Goal: Find contact information: Obtain details needed to contact an individual or organization

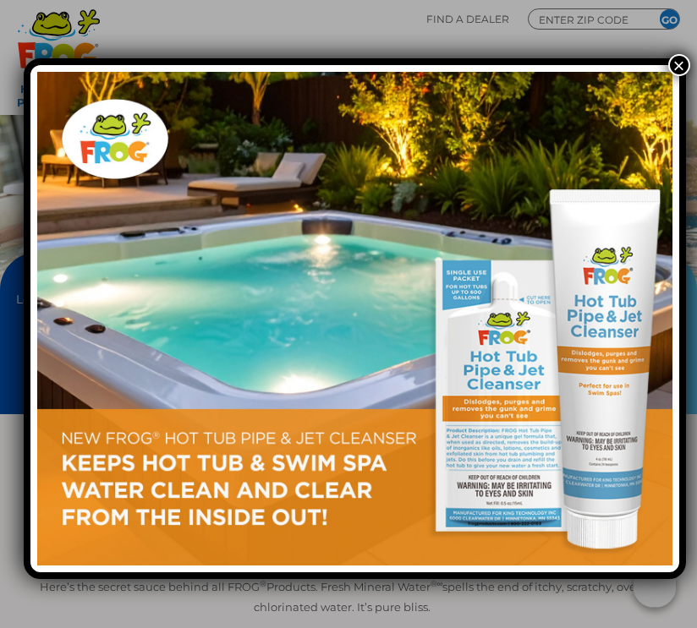
drag, startPoint x: 662, startPoint y: 65, endPoint x: 636, endPoint y: 82, distance: 31.2
click at [668, 65] on button "×" at bounding box center [679, 65] width 22 height 22
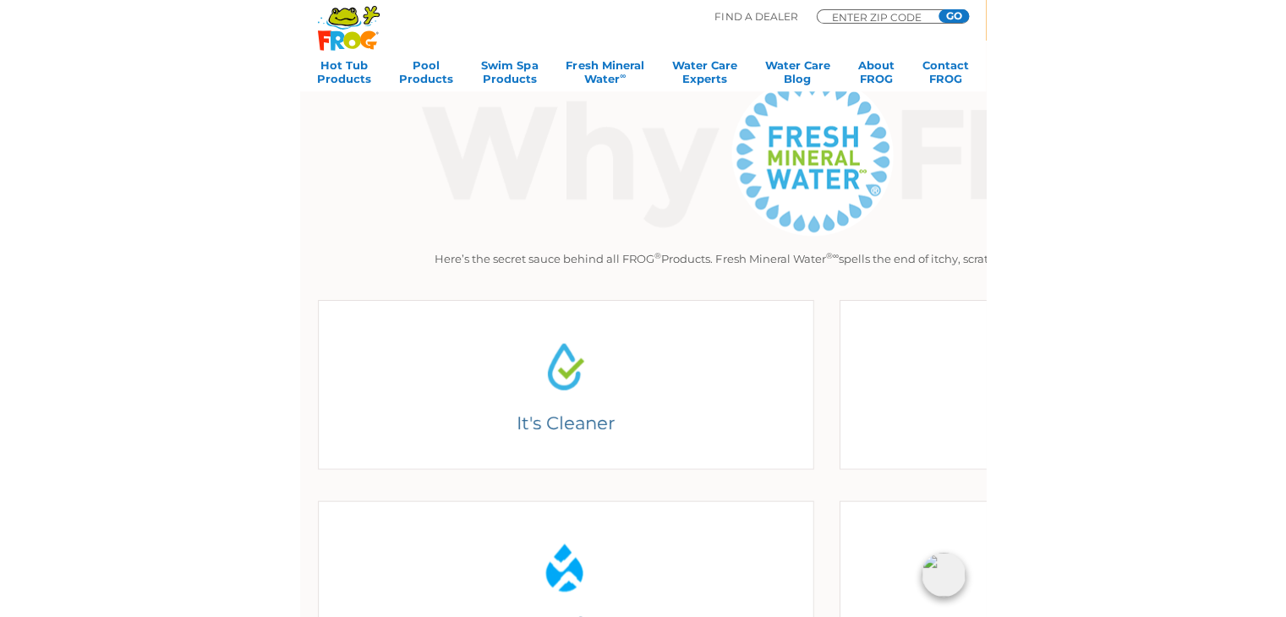
scroll to position [668, 0]
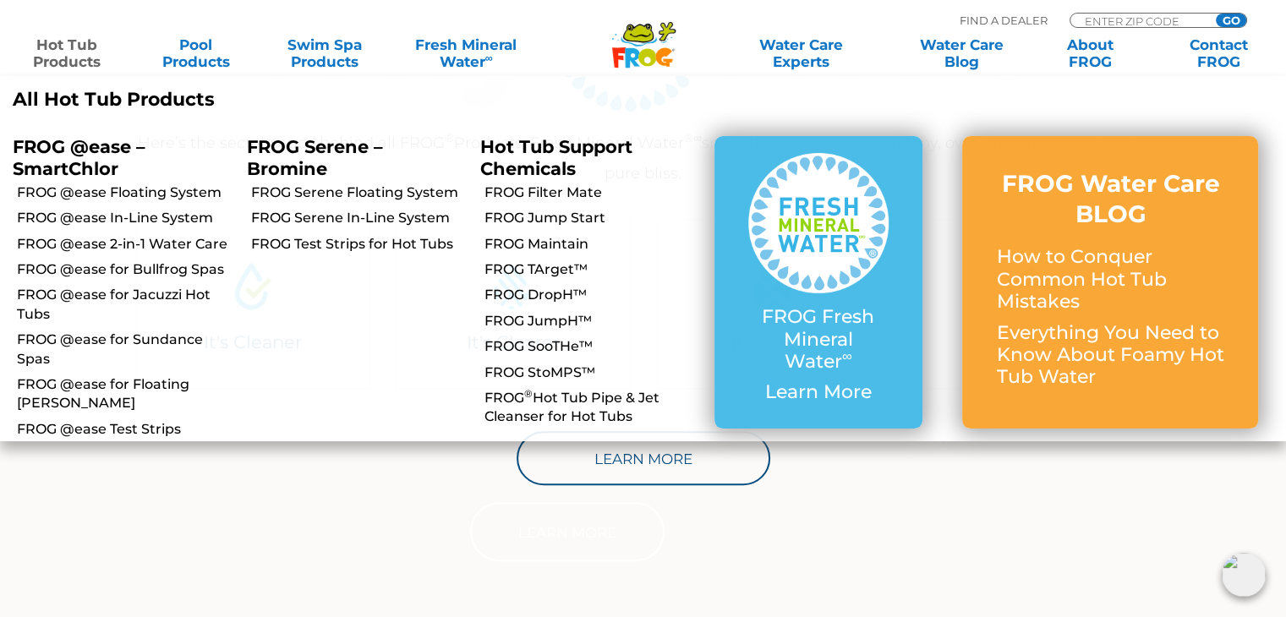
click at [86, 47] on link "Hot Tub Products" at bounding box center [67, 53] width 100 height 34
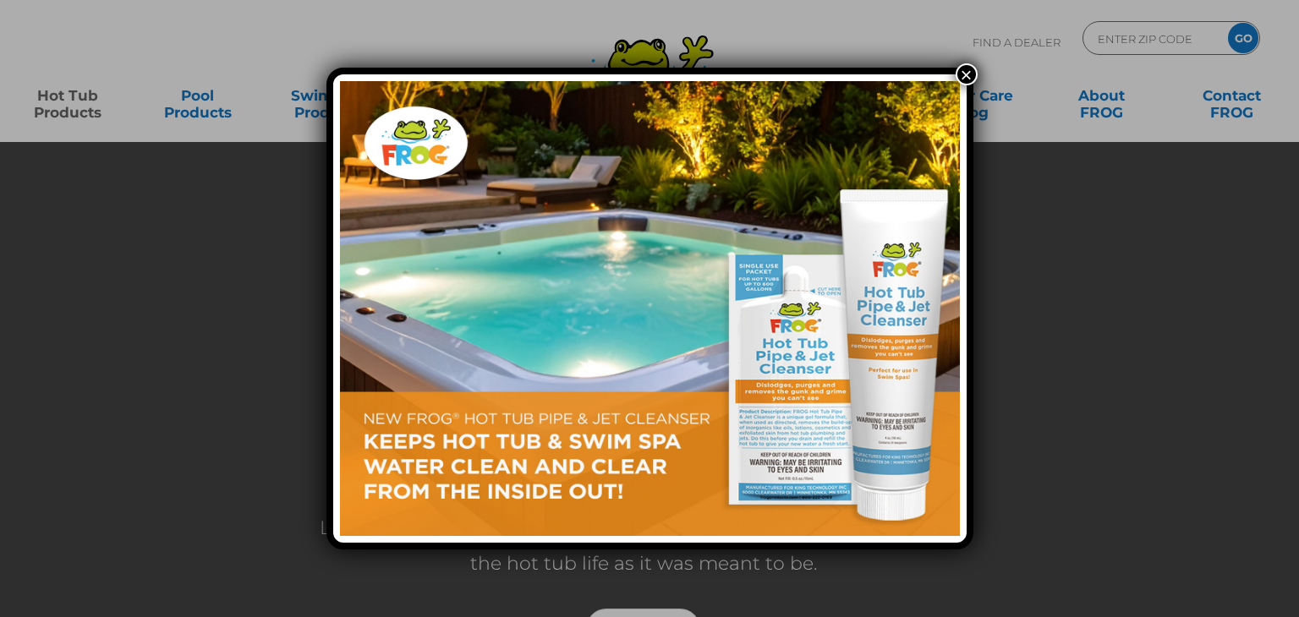
click at [961, 68] on button "×" at bounding box center [966, 74] width 22 height 22
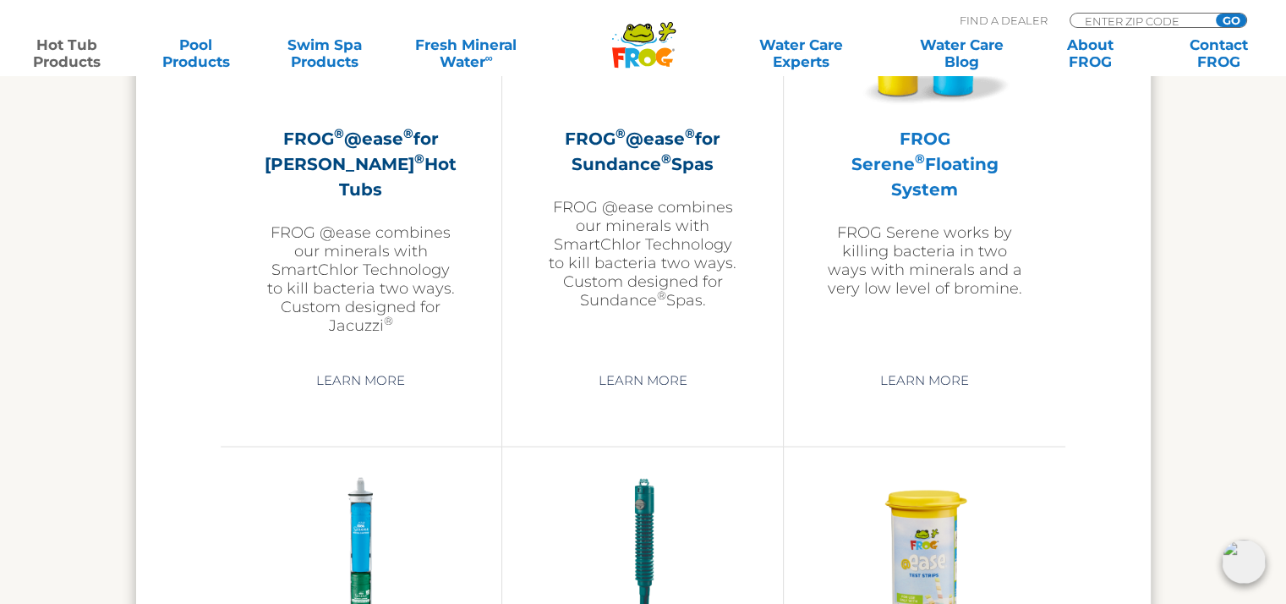
scroll to position [2959, 0]
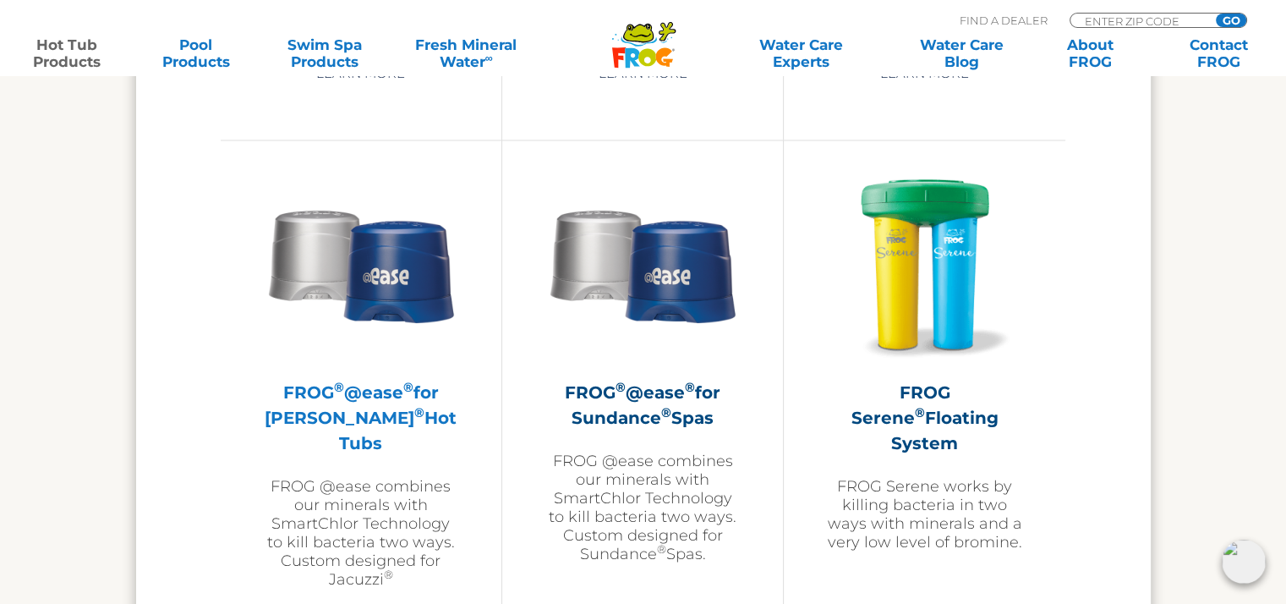
click at [359, 406] on h2 "FROG ® @ease ® for Jacuzzi ® Hot Tubs" at bounding box center [361, 417] width 196 height 76
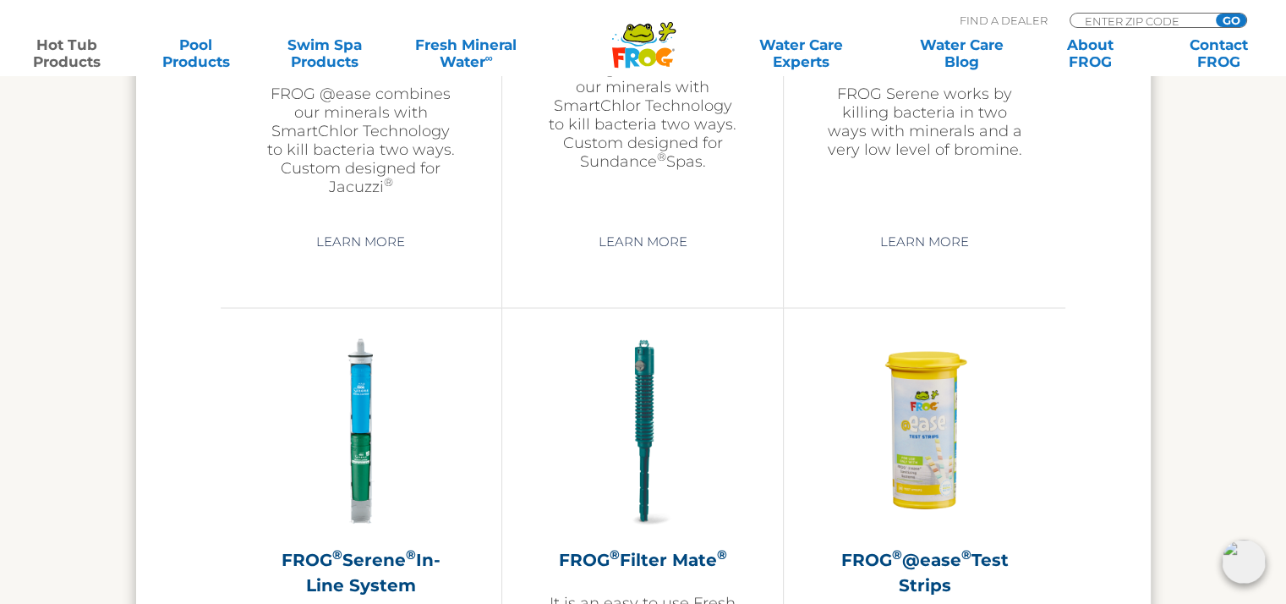
scroll to position [3467, 0]
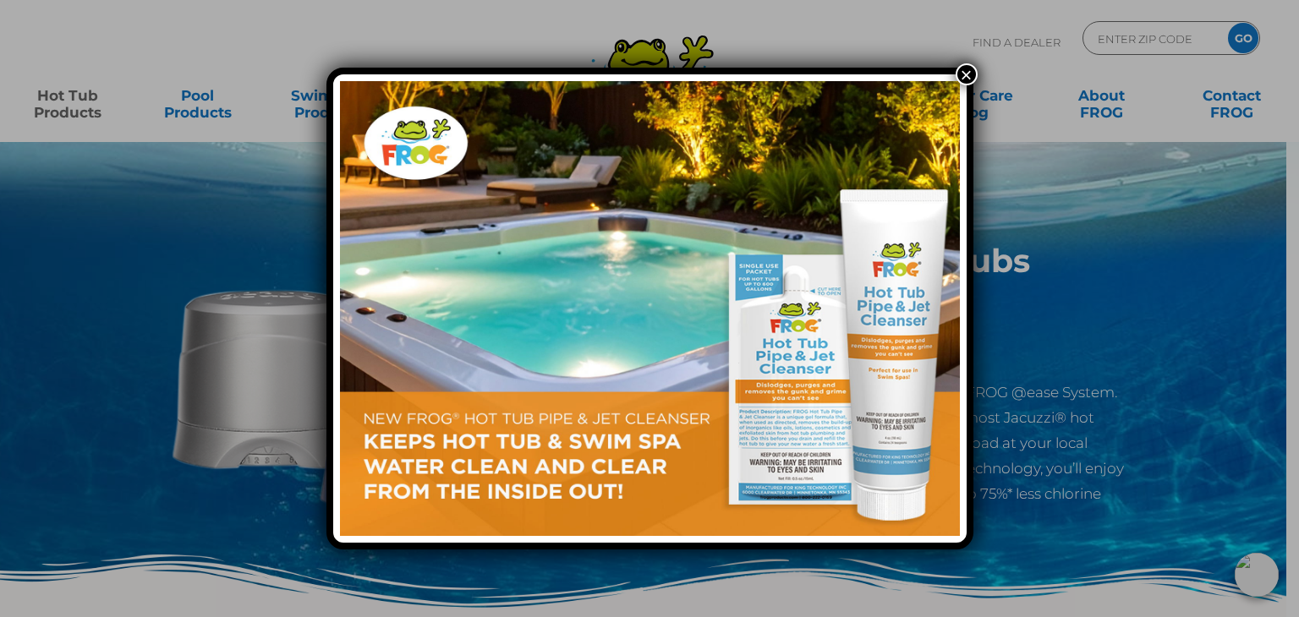
click at [962, 72] on button "×" at bounding box center [966, 74] width 22 height 22
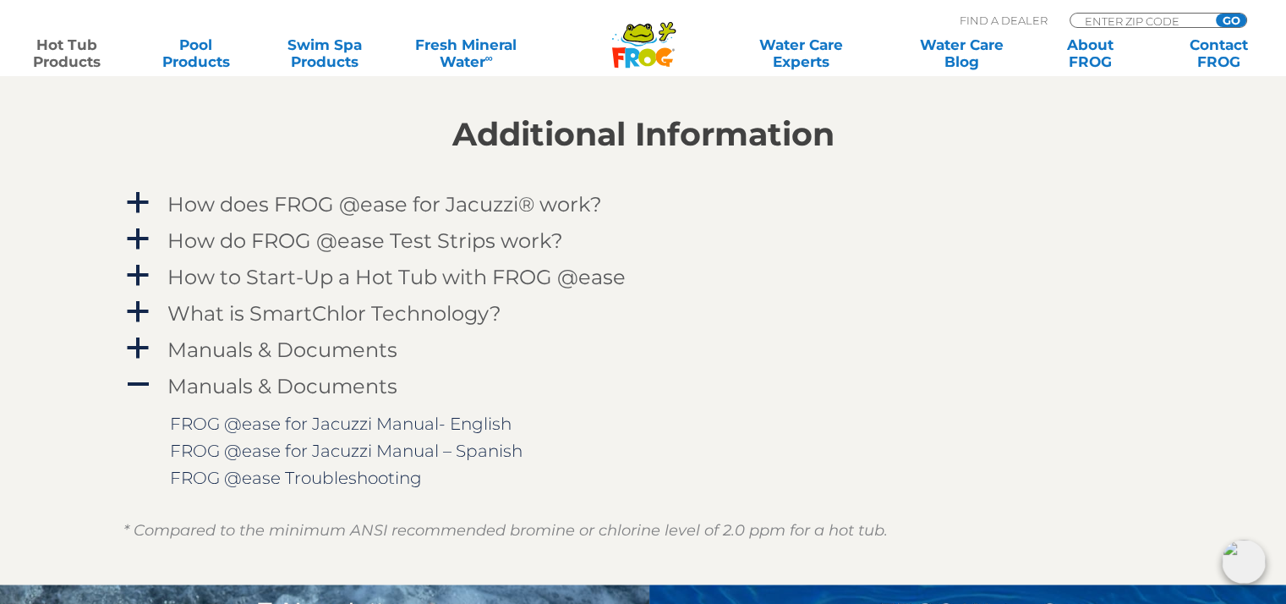
scroll to position [1437, 0]
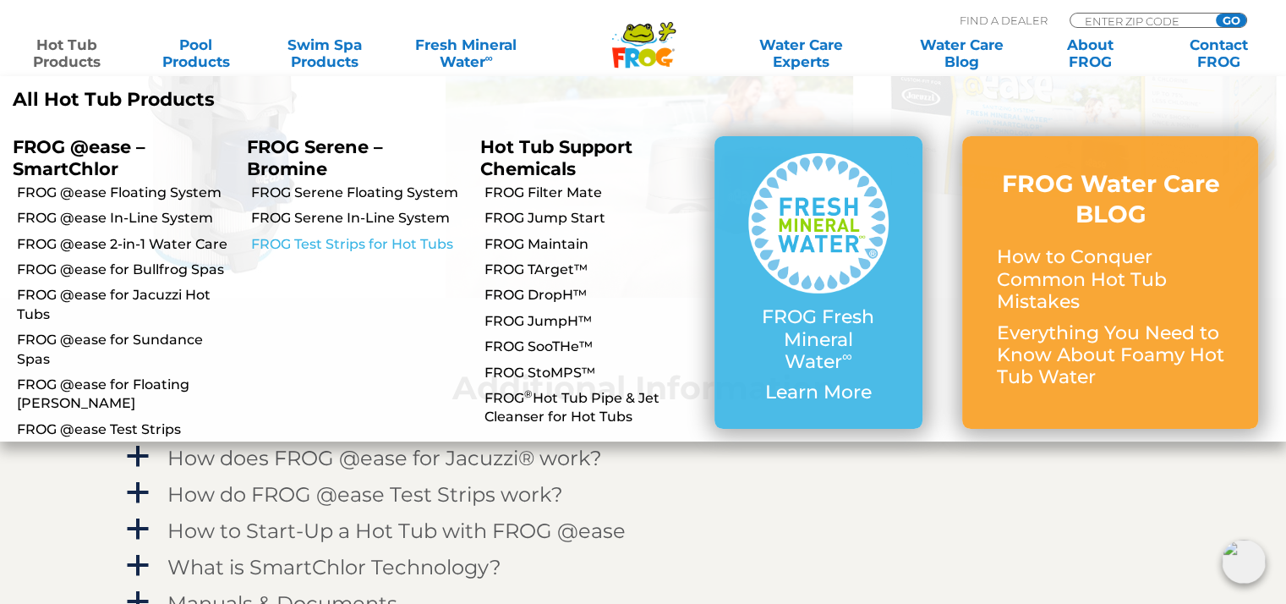
click at [383, 246] on link "FROG Test Strips for Hot Tubs" at bounding box center [359, 244] width 217 height 19
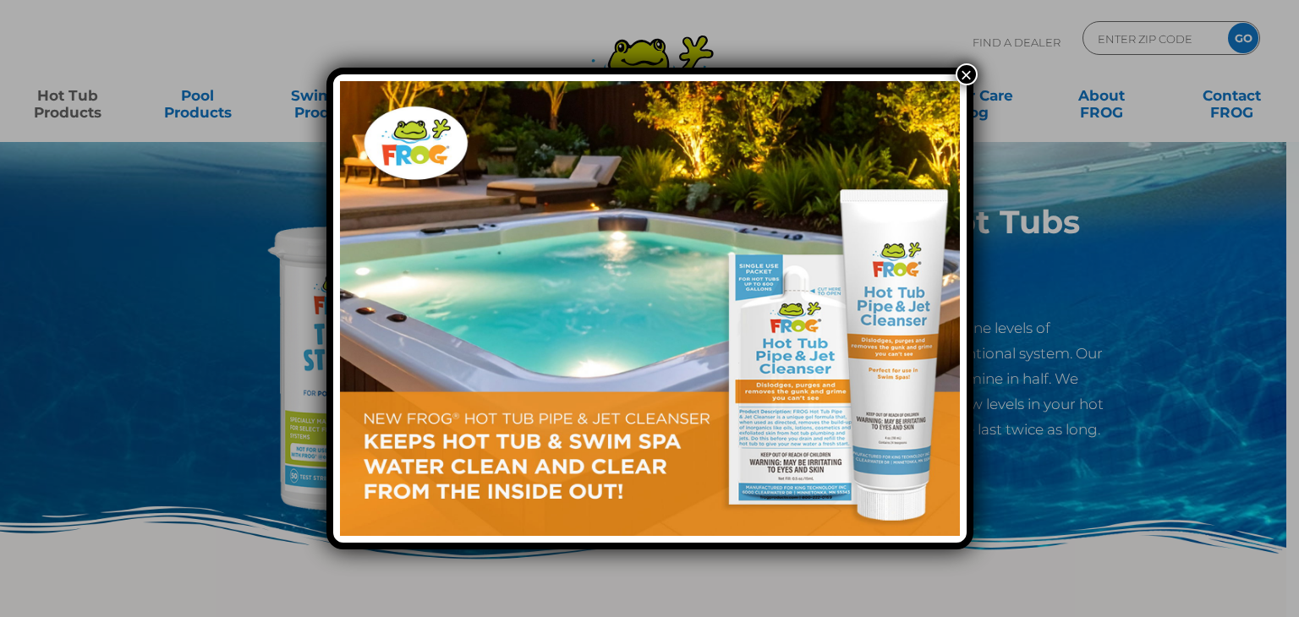
click at [967, 78] on button "×" at bounding box center [966, 74] width 22 height 22
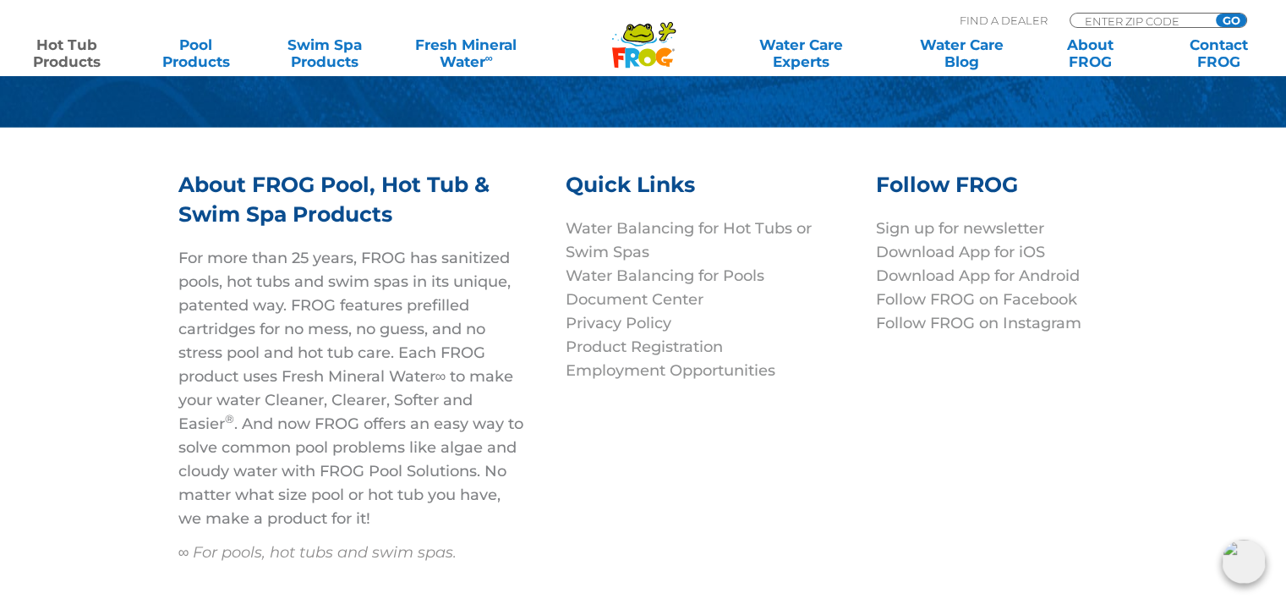
scroll to position [4789, 0]
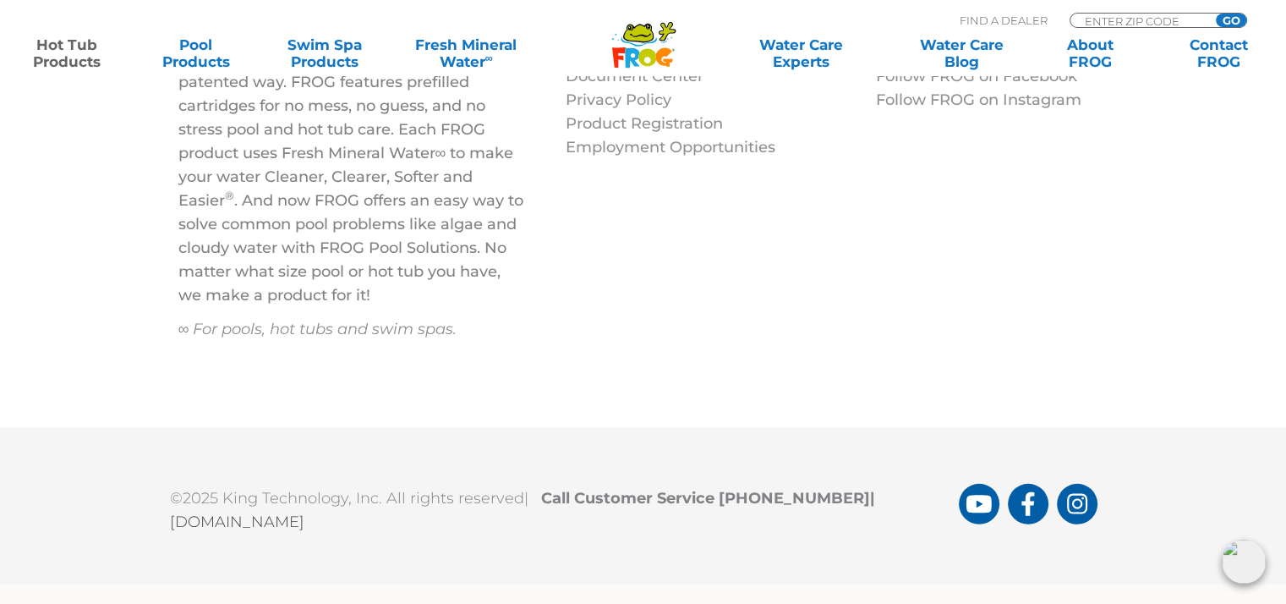
click at [216, 518] on link "[DOMAIN_NAME]" at bounding box center [237, 521] width 134 height 19
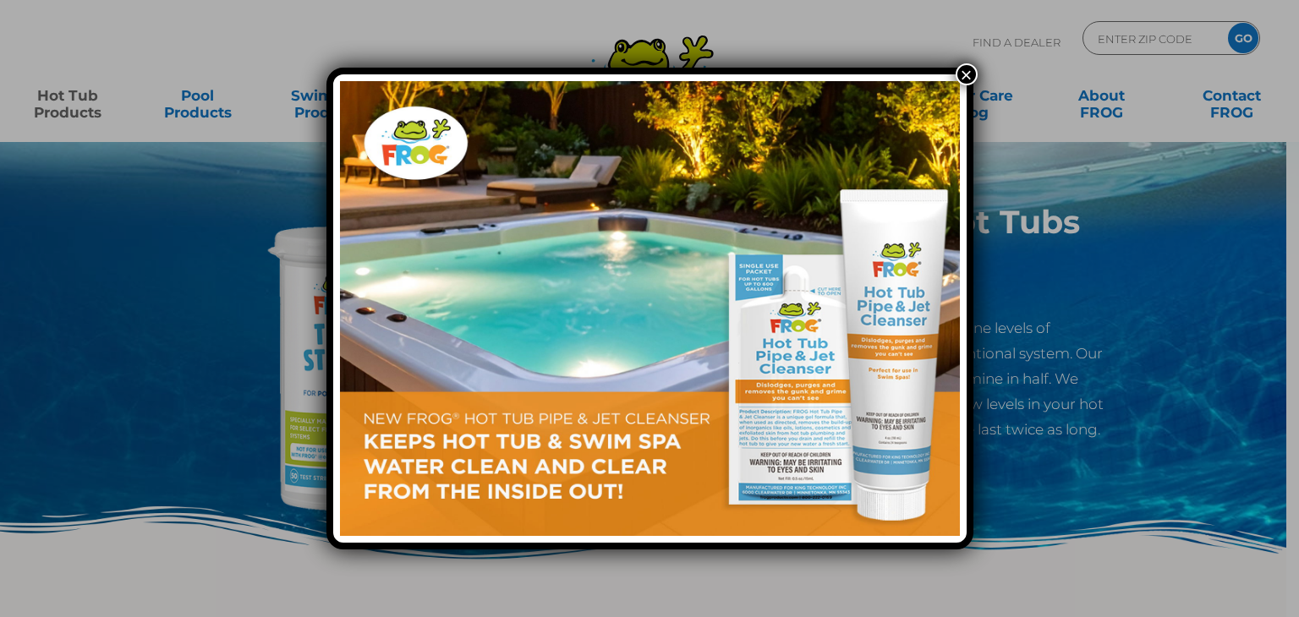
drag, startPoint x: 971, startPoint y: 74, endPoint x: 984, endPoint y: 75, distance: 13.6
click at [971, 74] on button "×" at bounding box center [966, 74] width 22 height 22
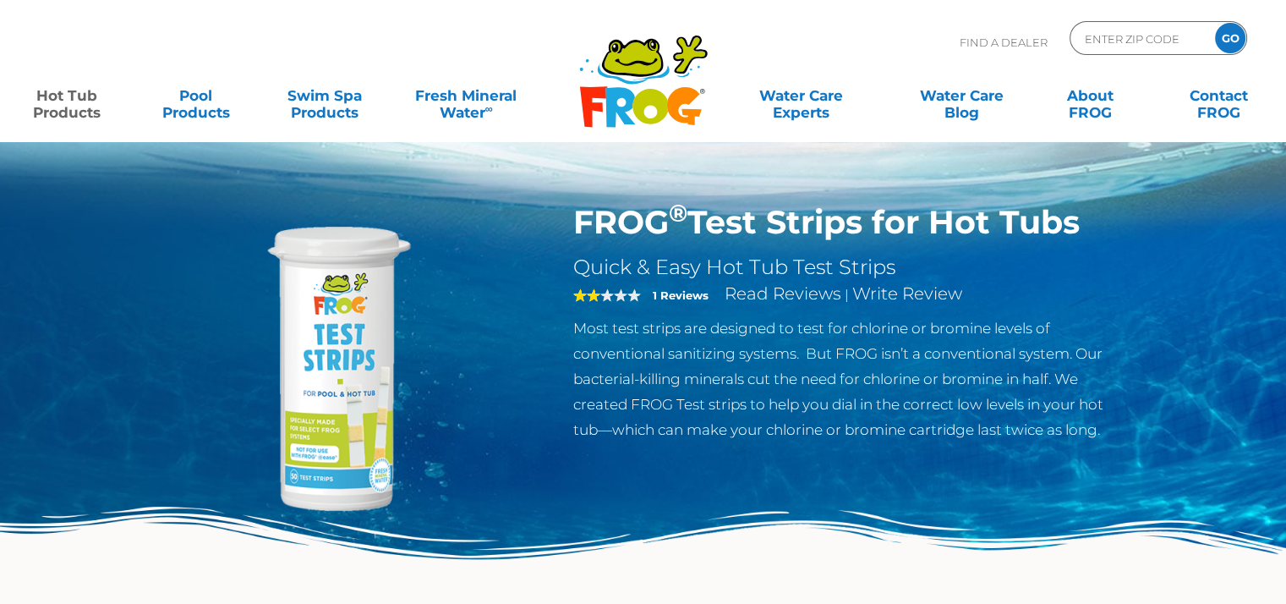
scroll to position [3272, 0]
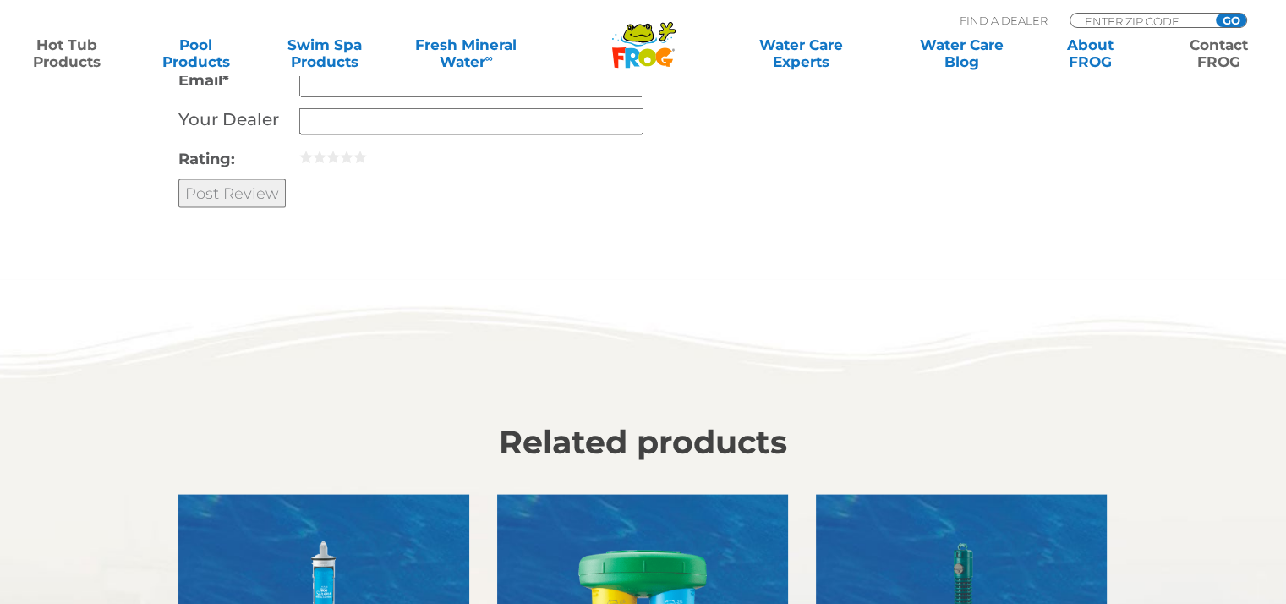
click at [1207, 54] on link "Contact FROG" at bounding box center [1219, 53] width 100 height 34
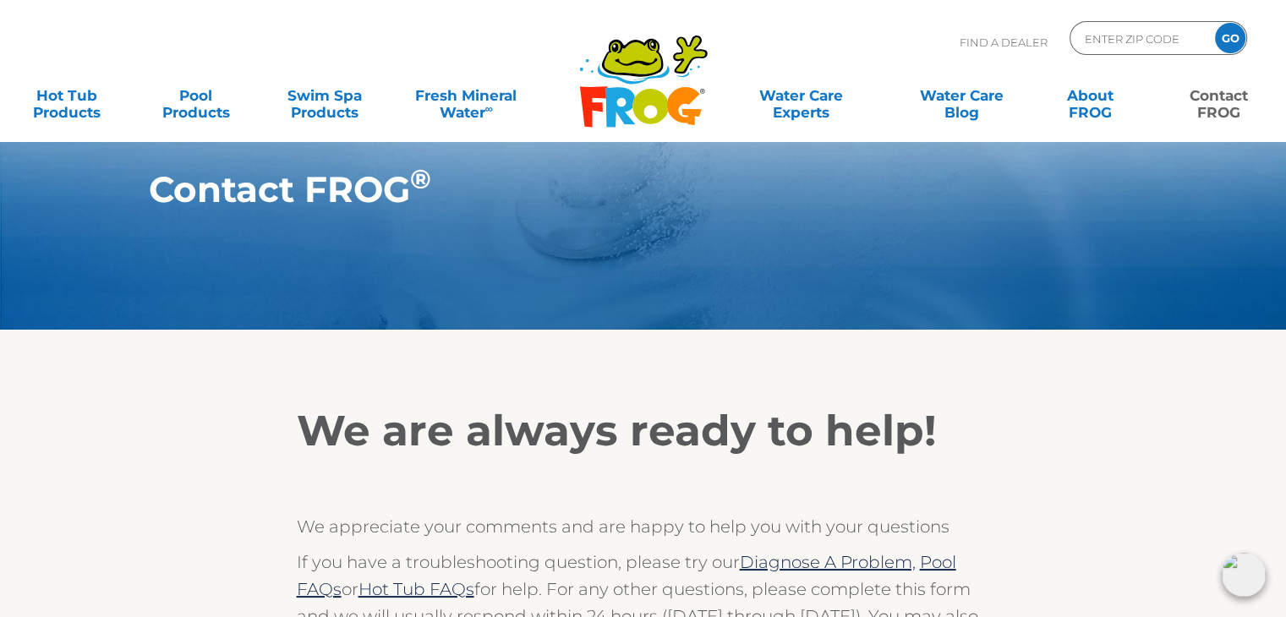
click at [1235, 106] on link "Contact FROG" at bounding box center [1219, 96] width 100 height 34
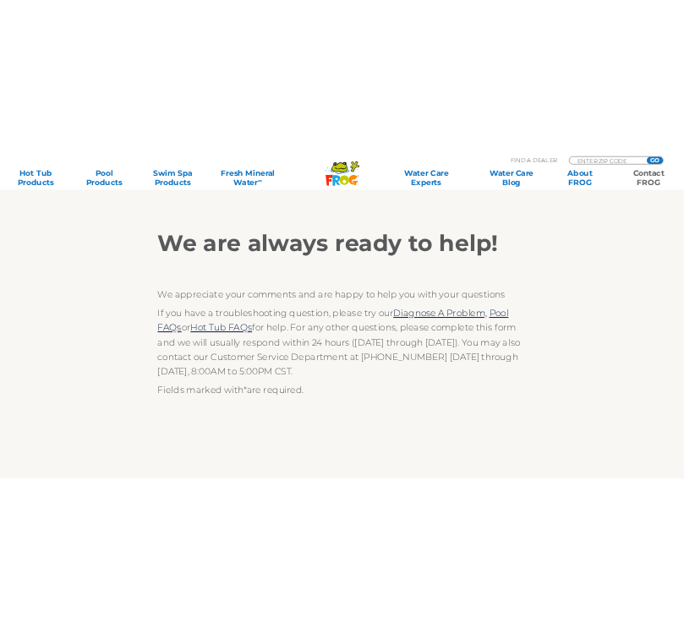
scroll to position [338, 0]
